Goal: Task Accomplishment & Management: Use online tool/utility

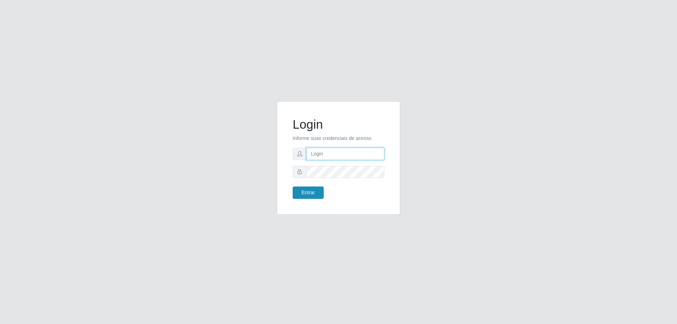
type input "[EMAIL_ADDRESS][DOMAIN_NAME]"
click at [315, 193] on button "Entrar" at bounding box center [308, 193] width 31 height 12
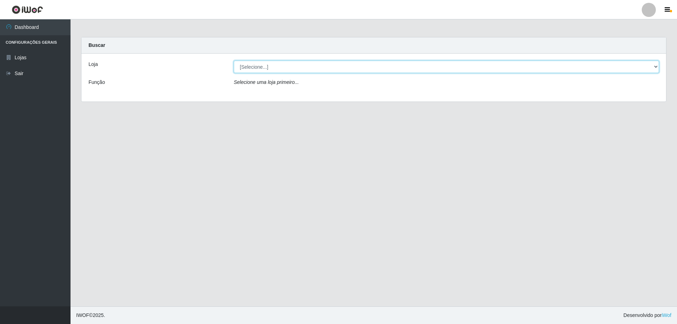
click at [263, 68] on select "[Selecione...] SuperShow Bis - [GEOGRAPHIC_DATA]" at bounding box center [446, 67] width 425 height 12
select select "59"
click at [234, 61] on select "[Selecione...] SuperShow Bis - [GEOGRAPHIC_DATA]" at bounding box center [446, 67] width 425 height 12
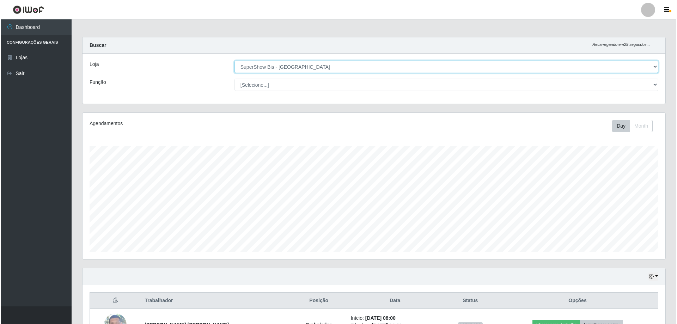
scroll to position [81, 0]
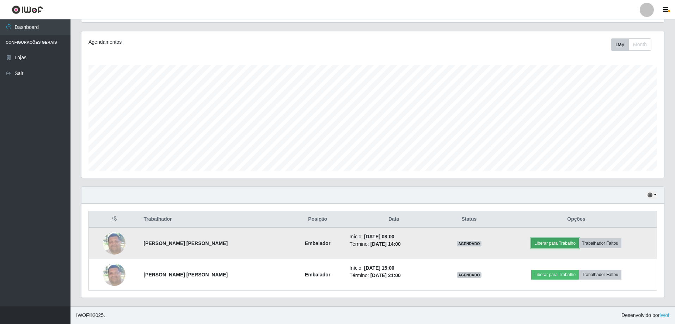
click at [562, 242] on button "Liberar para Trabalho" at bounding box center [556, 243] width 48 height 10
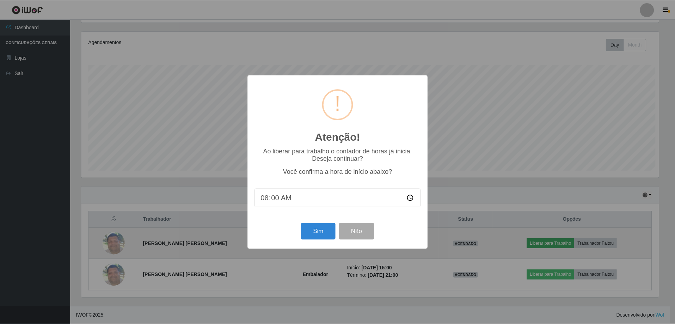
scroll to position [146, 580]
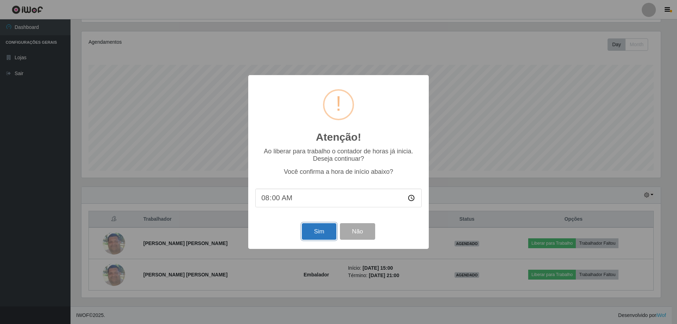
click at [315, 234] on button "Sim" at bounding box center [319, 231] width 34 height 17
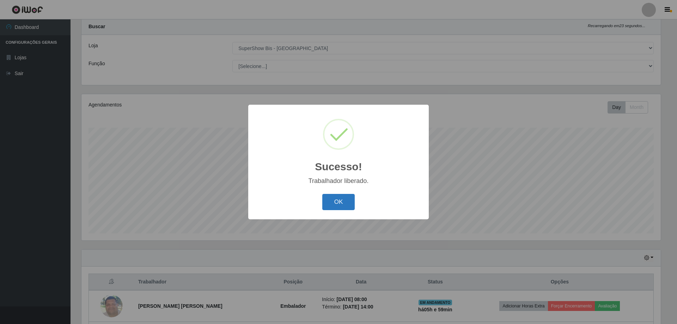
click at [338, 201] on button "OK" at bounding box center [338, 202] width 33 height 17
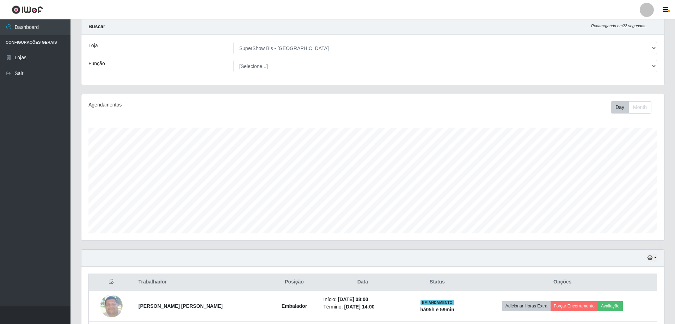
scroll to position [81, 0]
